Goal: Check status: Check status

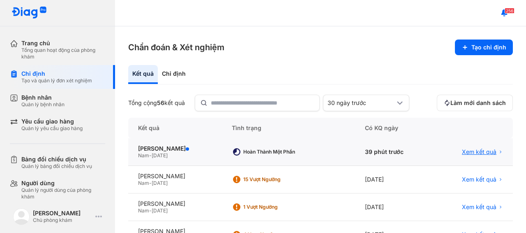
click at [462, 150] on span "Xem kết quả" at bounding box center [479, 151] width 35 height 7
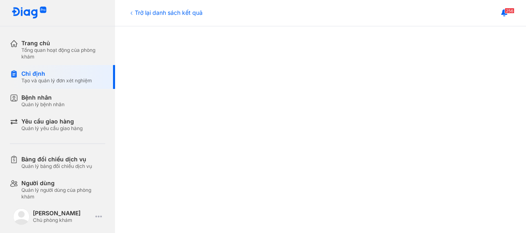
scroll to position [409, 0]
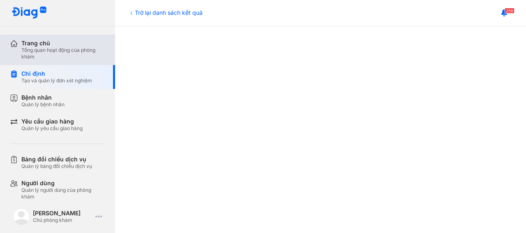
click at [59, 53] on div "Tổng quan hoạt động của phòng khám" at bounding box center [63, 53] width 84 height 13
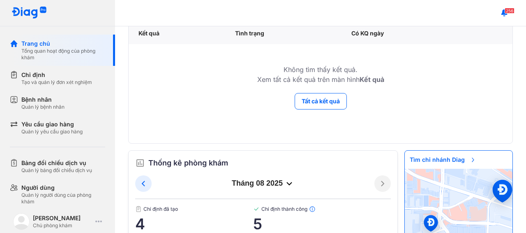
scroll to position [111, 0]
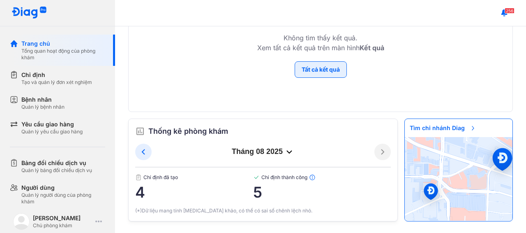
click at [313, 67] on button "Tất cả kết quả" at bounding box center [321, 69] width 52 height 16
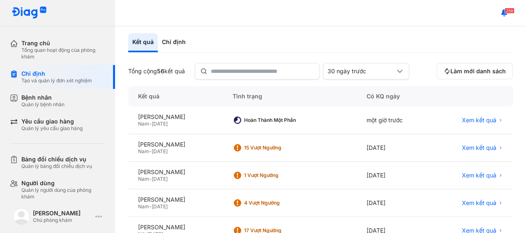
scroll to position [41, 0]
